Goal: Task Accomplishment & Management: Use online tool/utility

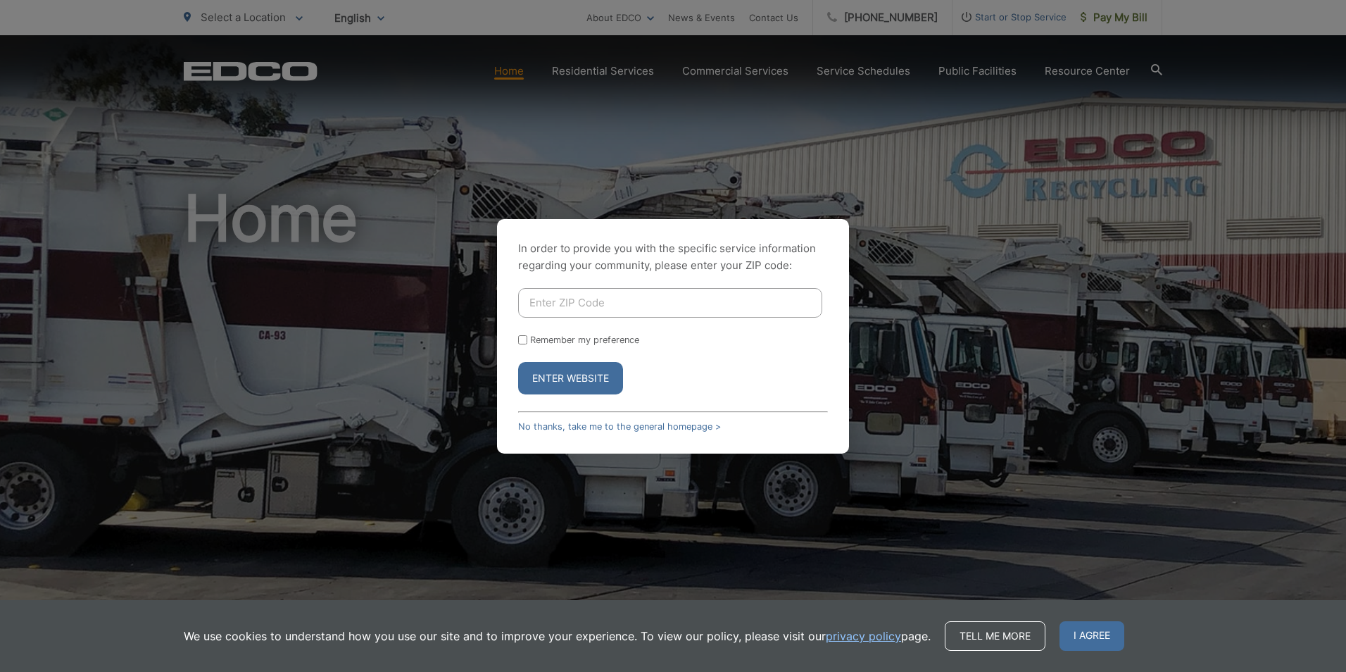
click at [742, 303] on input "Enter ZIP Code" at bounding box center [670, 303] width 304 height 30
type input "92121"
click at [518, 340] on input "Remember my preference" at bounding box center [522, 339] width 9 height 9
checkbox input "true"
click at [600, 381] on button "Enter Website" at bounding box center [570, 378] width 105 height 32
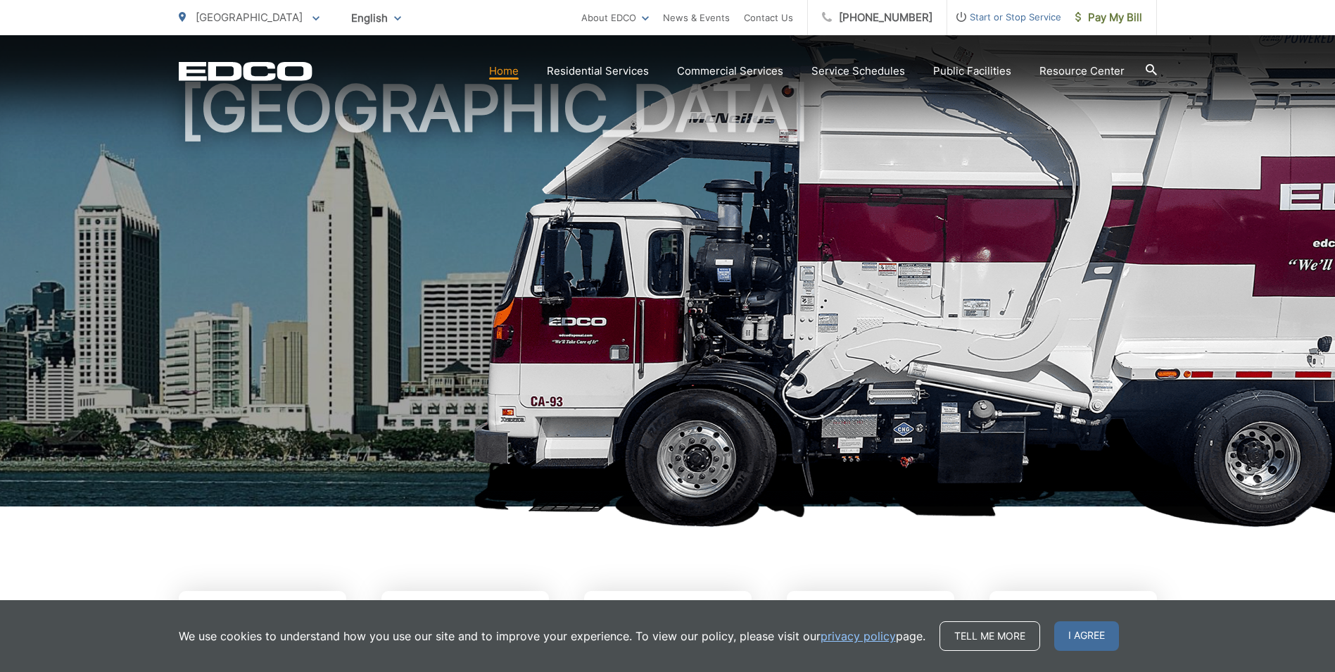
scroll to position [141, 0]
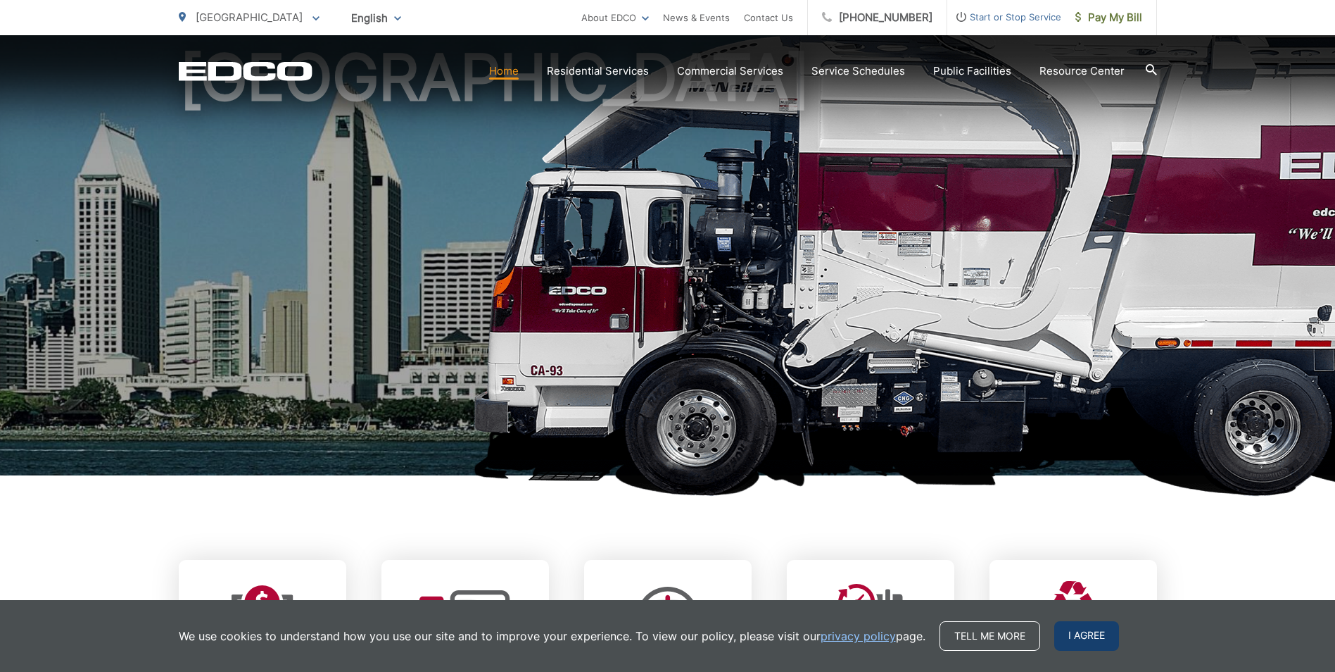
click at [1070, 643] on span "I agree" at bounding box center [1087, 636] width 65 height 30
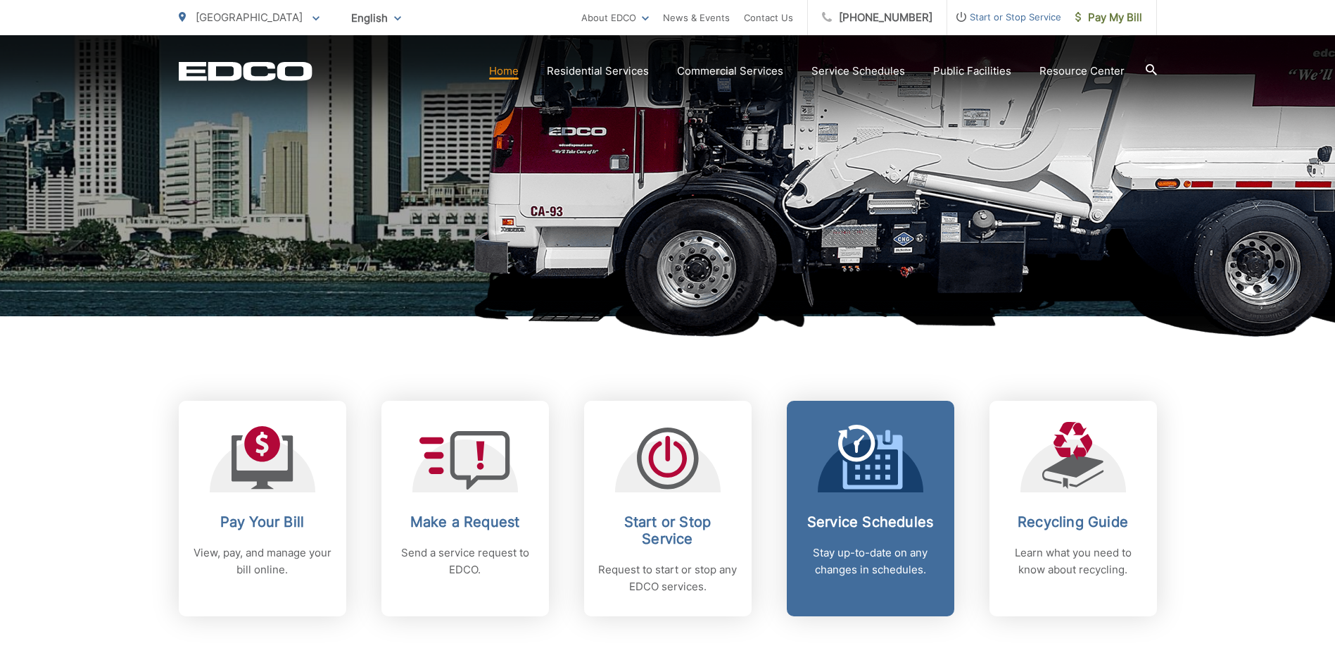
scroll to position [352, 0]
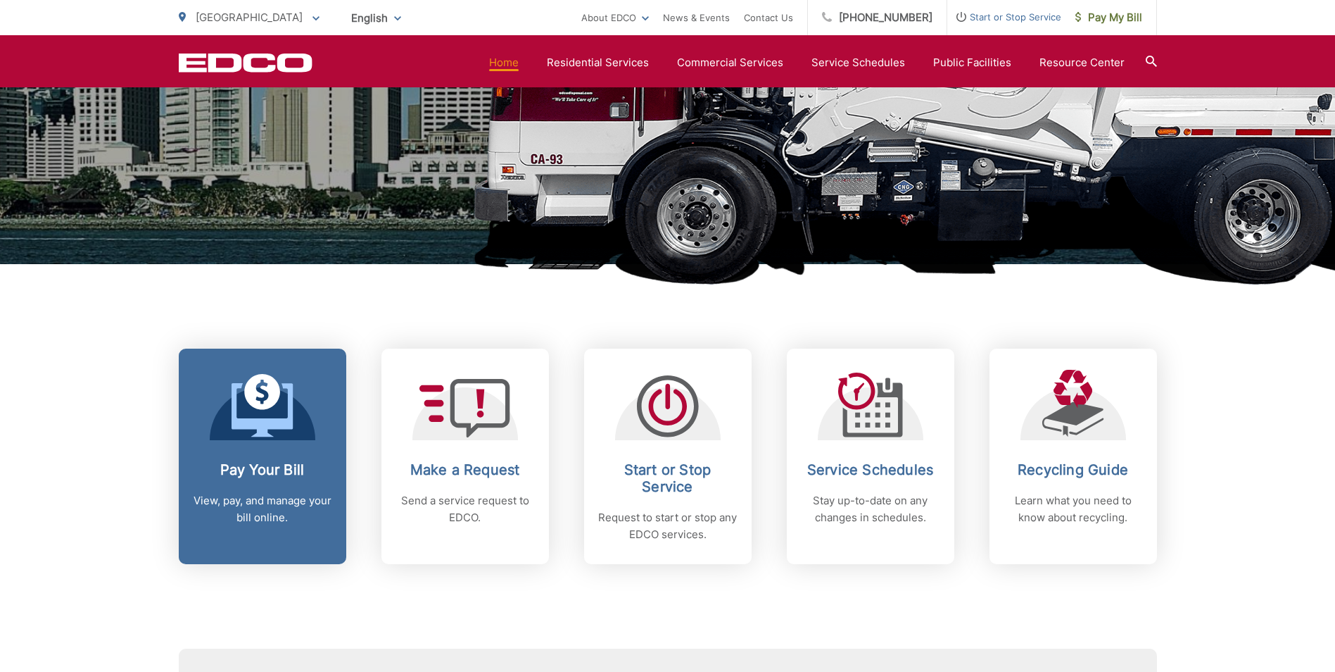
click at [264, 398] on icon at bounding box center [263, 405] width 62 height 63
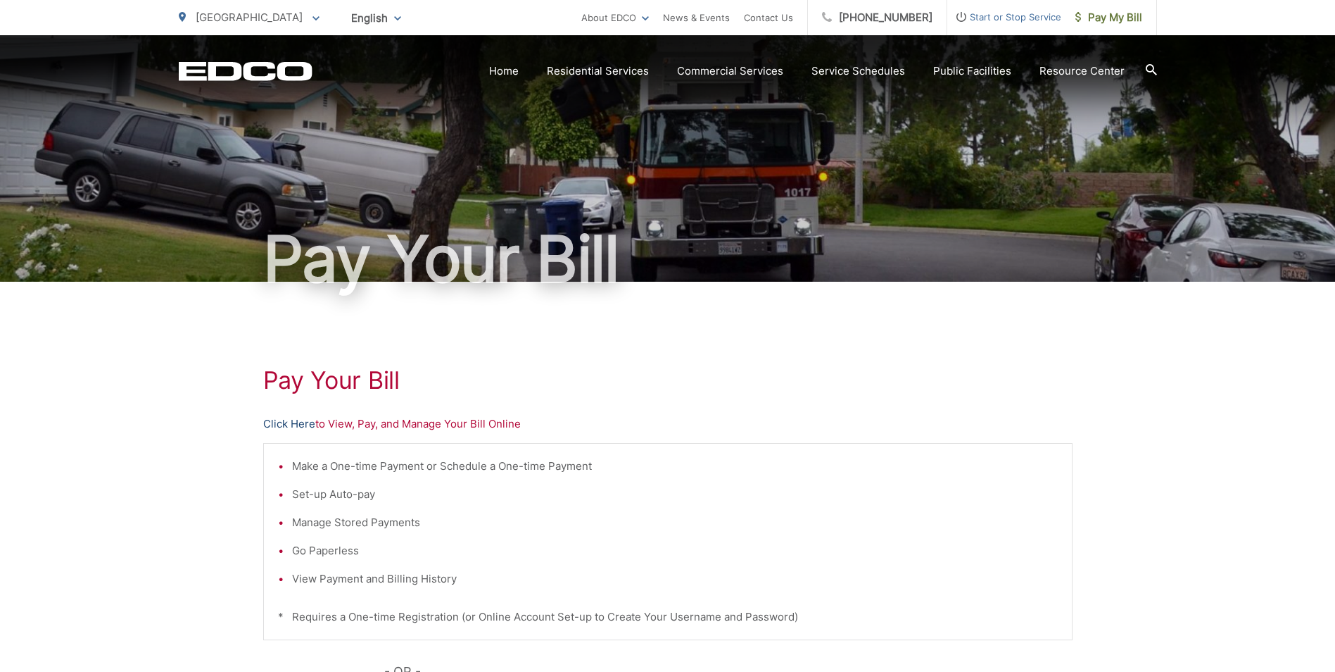
click at [308, 427] on link "Click Here" at bounding box center [289, 423] width 52 height 17
